Goal: Transaction & Acquisition: Purchase product/service

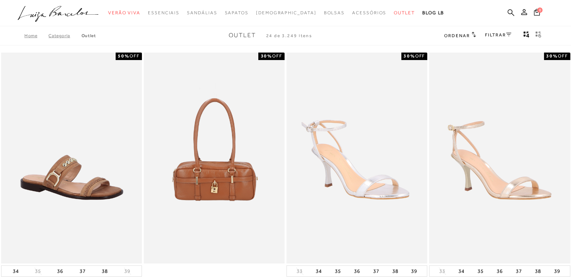
click at [471, 34] on icon at bounding box center [473, 35] width 5 height 6
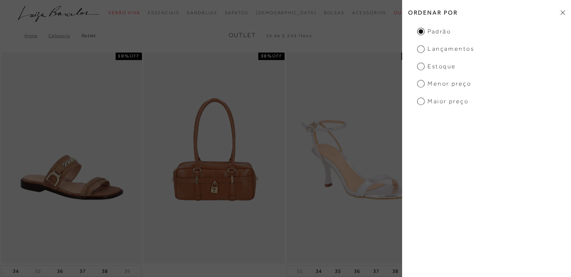
click at [561, 10] on icon at bounding box center [562, 12] width 5 height 5
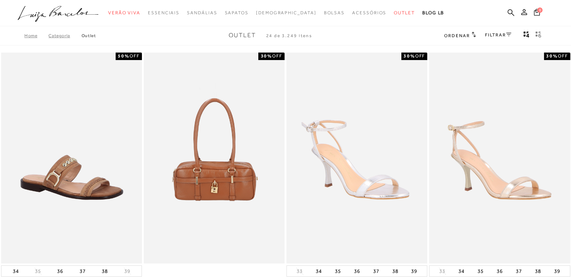
click at [505, 35] on link "FILTRAR" at bounding box center [498, 34] width 26 height 5
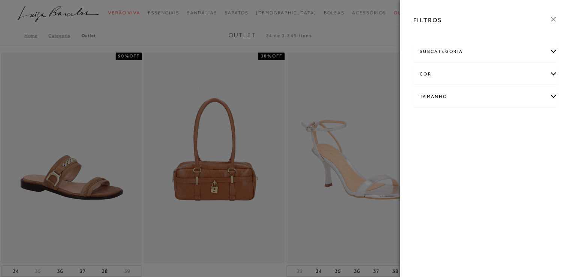
click at [551, 96] on div "Tamanho" at bounding box center [485, 97] width 143 height 20
click at [426, 152] on link "Ver mais..." at bounding box center [433, 154] width 20 height 6
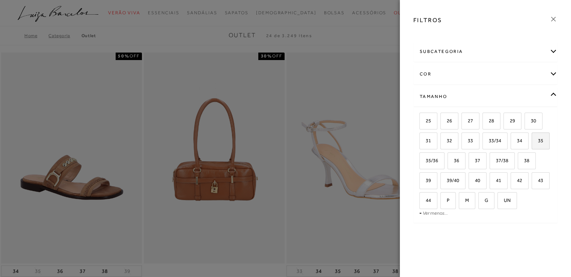
click at [537, 139] on span "35" at bounding box center [537, 141] width 11 height 6
click at [537, 139] on input "35" at bounding box center [534, 142] width 8 height 8
checkbox input "true"
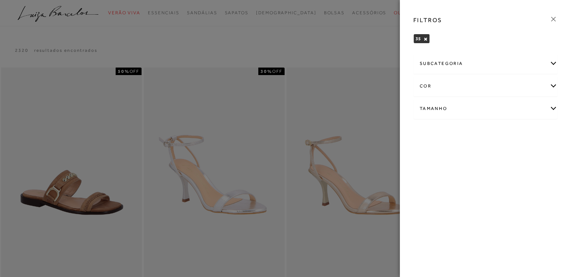
click at [556, 19] on icon at bounding box center [553, 19] width 8 height 8
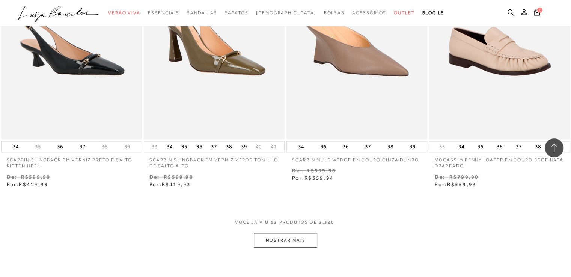
scroll to position [713, 0]
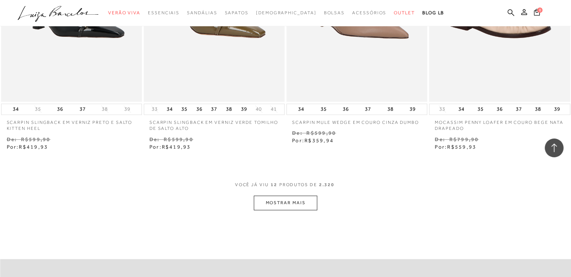
click at [311, 200] on button "MOSTRAR MAIS" at bounding box center [285, 203] width 63 height 15
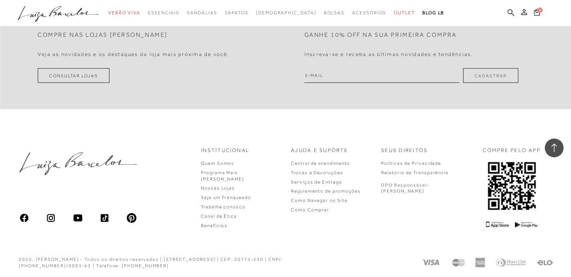
scroll to position [1553, 0]
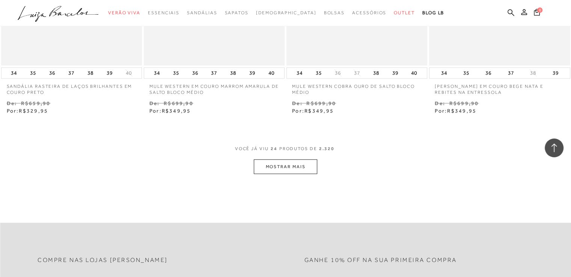
click at [288, 168] on button "MOSTRAR MAIS" at bounding box center [285, 167] width 63 height 15
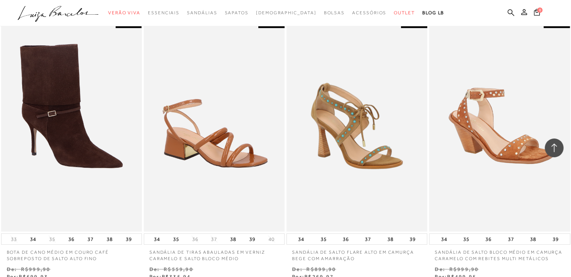
scroll to position [2379, 0]
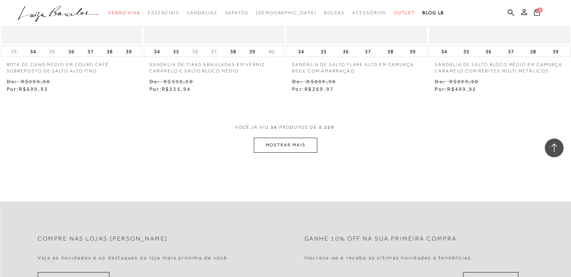
click at [290, 139] on button "MOSTRAR MAIS" at bounding box center [285, 145] width 63 height 15
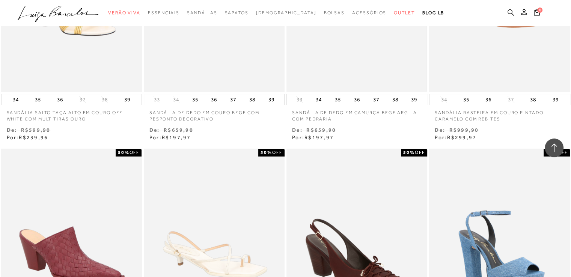
scroll to position [3055, 0]
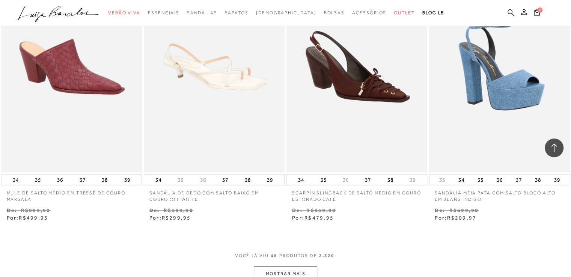
click at [273, 265] on span "48" at bounding box center [274, 260] width 7 height 14
click at [273, 274] on button "MOSTRAR MAIS" at bounding box center [285, 273] width 63 height 15
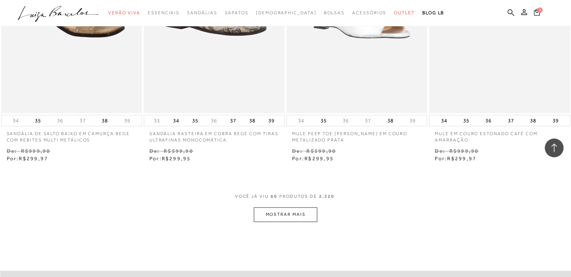
scroll to position [3955, 0]
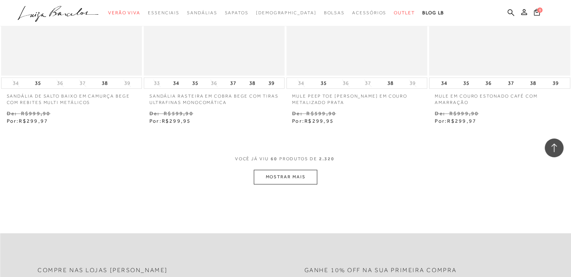
click at [286, 176] on button "MOSTRAR MAIS" at bounding box center [285, 177] width 63 height 15
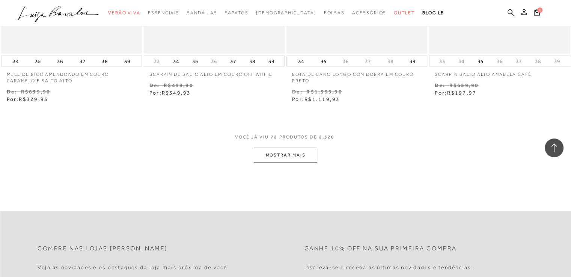
scroll to position [4819, 0]
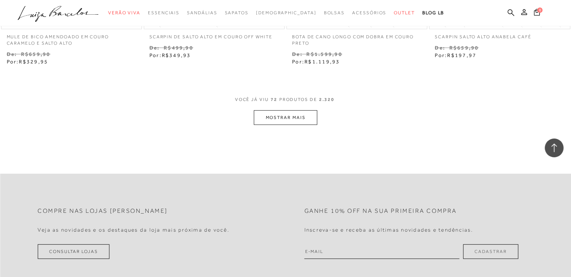
click at [291, 116] on button "MOSTRAR MAIS" at bounding box center [285, 117] width 63 height 15
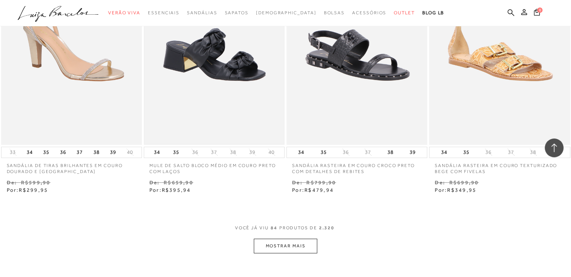
scroll to position [5569, 0]
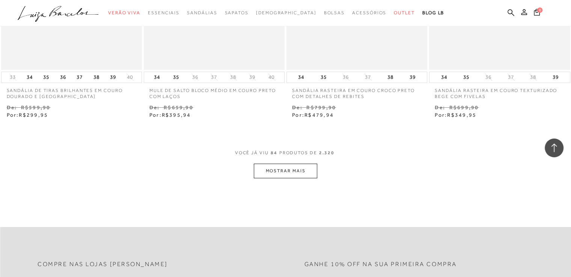
click at [279, 176] on button "MOSTRAR MAIS" at bounding box center [285, 171] width 63 height 15
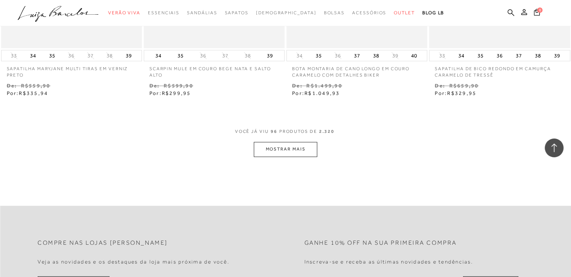
scroll to position [6282, 0]
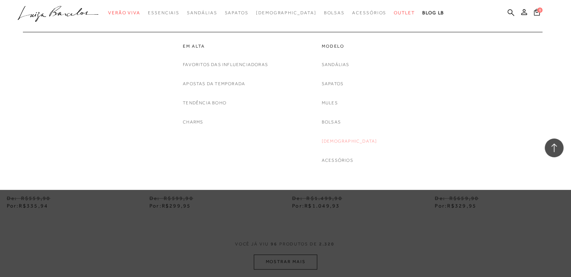
click at [346, 143] on link "[DEMOGRAPHIC_DATA]" at bounding box center [350, 141] width 56 height 8
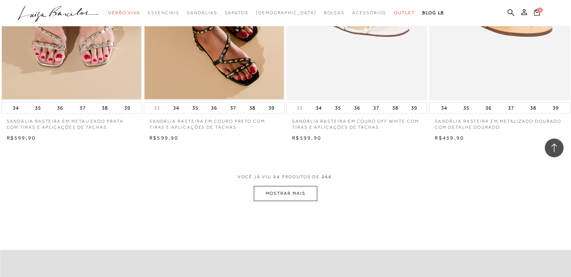
scroll to position [1501, 0]
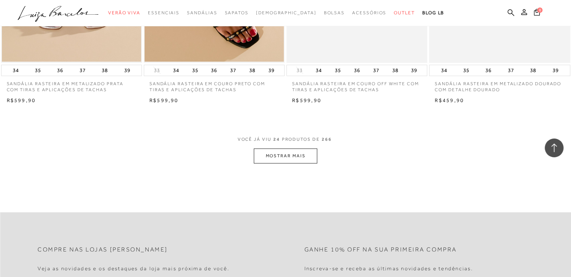
click at [294, 160] on button "MOSTRAR MAIS" at bounding box center [285, 156] width 63 height 15
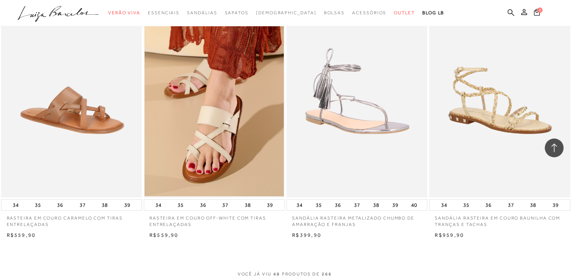
scroll to position [3003, 0]
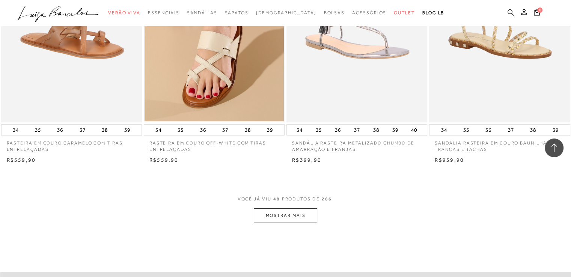
click at [288, 202] on span "VOCÊ JÁ VIU 48 PRODUTOS DE 266" at bounding box center [286, 202] width 96 height 14
click at [288, 215] on button "MOSTRAR MAIS" at bounding box center [285, 215] width 63 height 15
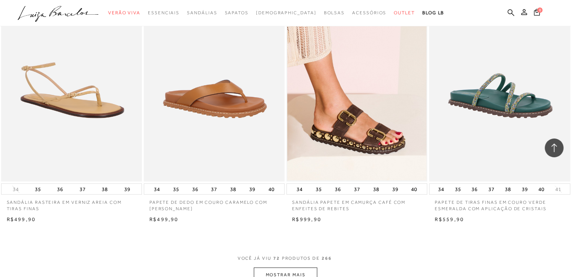
scroll to position [4542, 0]
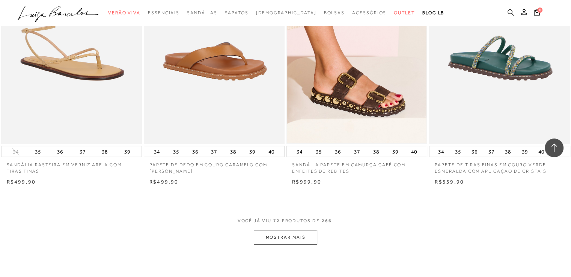
click at [285, 232] on button "MOSTRAR MAIS" at bounding box center [285, 237] width 63 height 15
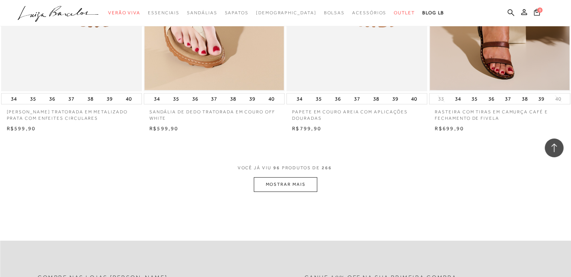
scroll to position [6193, 0]
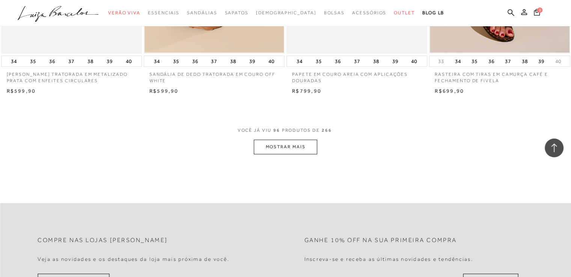
click at [277, 152] on button "MOSTRAR MAIS" at bounding box center [285, 147] width 63 height 15
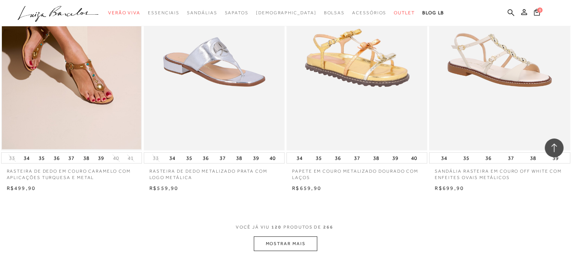
scroll to position [7694, 0]
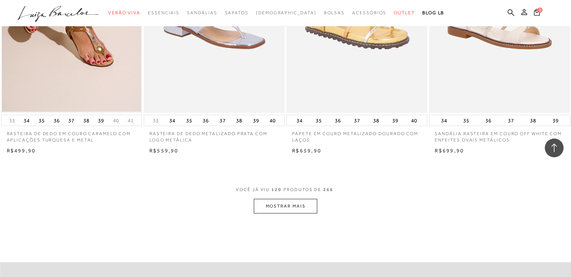
click at [272, 208] on button "MOSTRAR MAIS" at bounding box center [285, 206] width 63 height 15
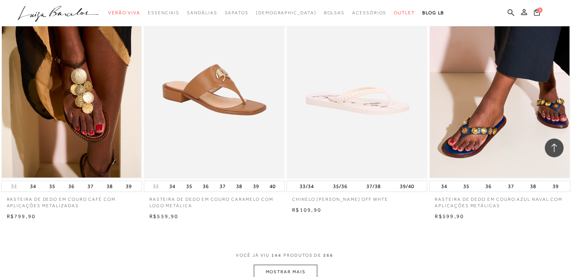
scroll to position [9346, 0]
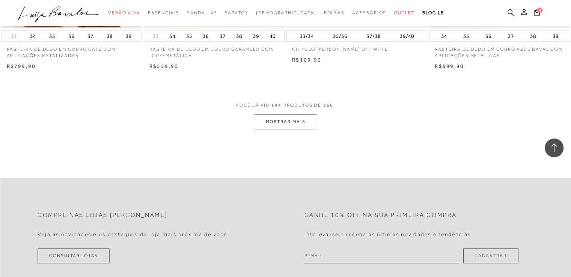
click at [291, 123] on button "MOSTRAR MAIS" at bounding box center [285, 121] width 63 height 15
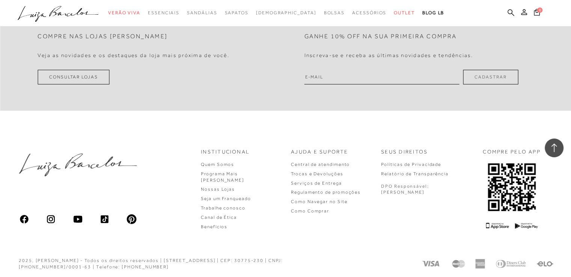
scroll to position [10829, 0]
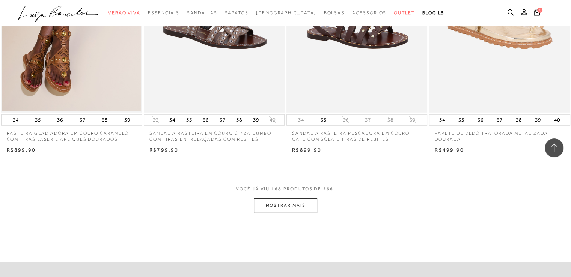
click at [277, 206] on button "MOSTRAR MAIS" at bounding box center [285, 205] width 63 height 15
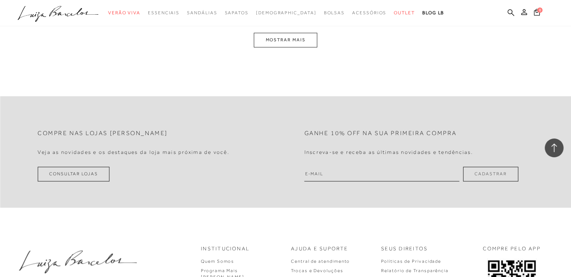
scroll to position [12443, 0]
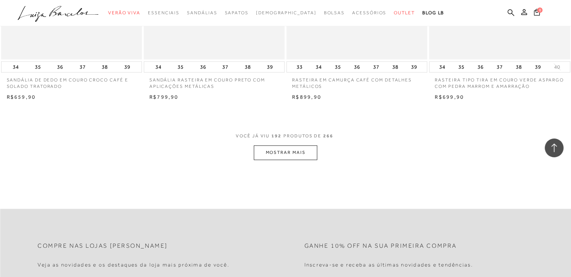
click at [291, 151] on button "MOSTRAR MAIS" at bounding box center [285, 152] width 63 height 15
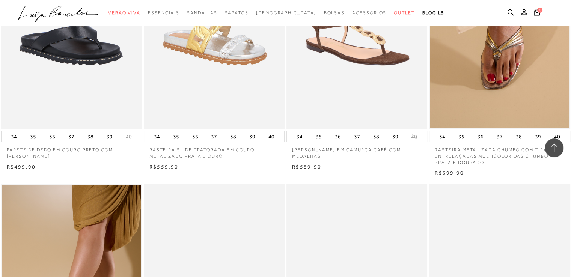
scroll to position [13044, 0]
